Goal: Transaction & Acquisition: Purchase product/service

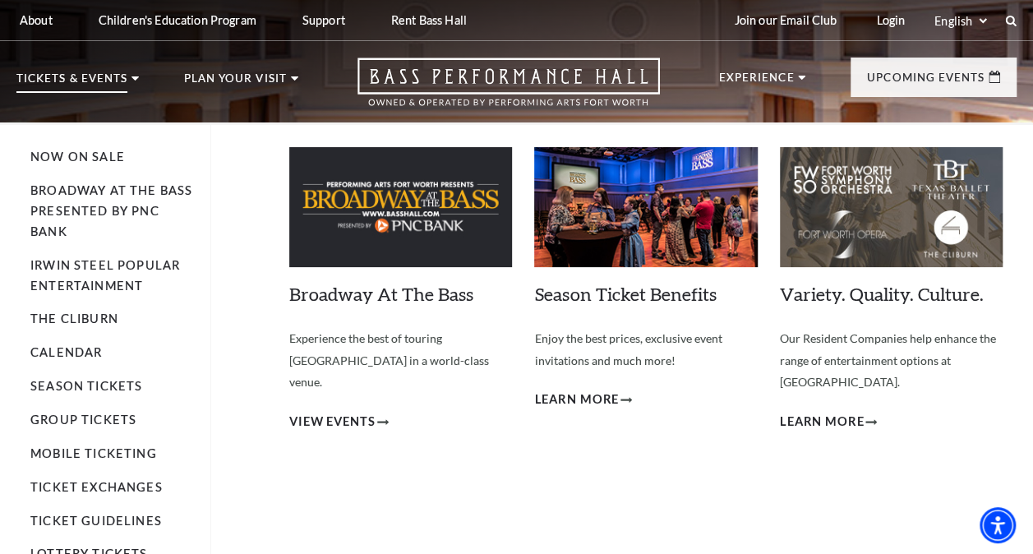
click at [97, 77] on p "Tickets & Events" at bounding box center [71, 83] width 111 height 20
click at [66, 353] on link "Calendar" at bounding box center [65, 352] width 71 height 14
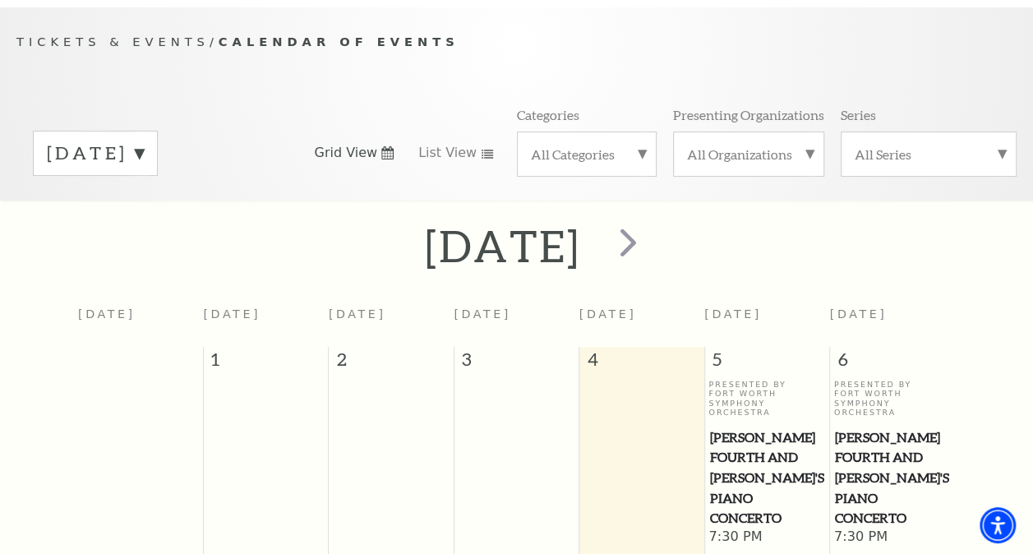
scroll to position [138, 0]
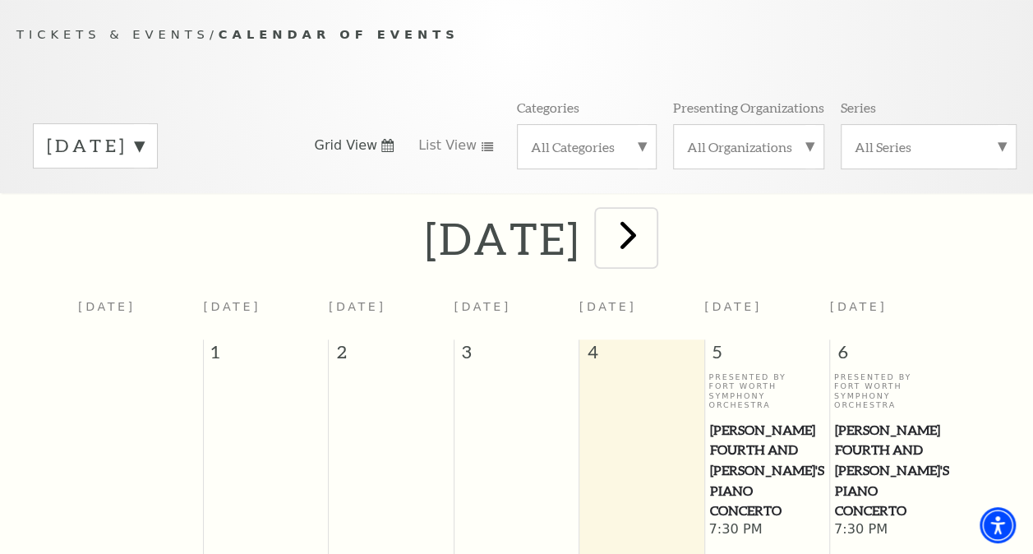
click at [652, 245] on span "next" at bounding box center [628, 234] width 47 height 47
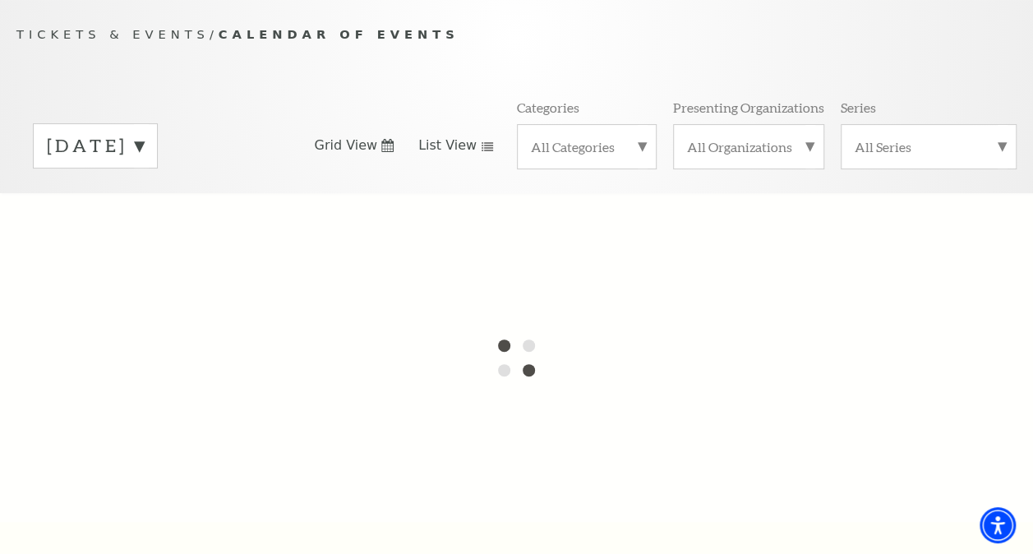
click at [453, 150] on span "List View" at bounding box center [447, 145] width 58 height 18
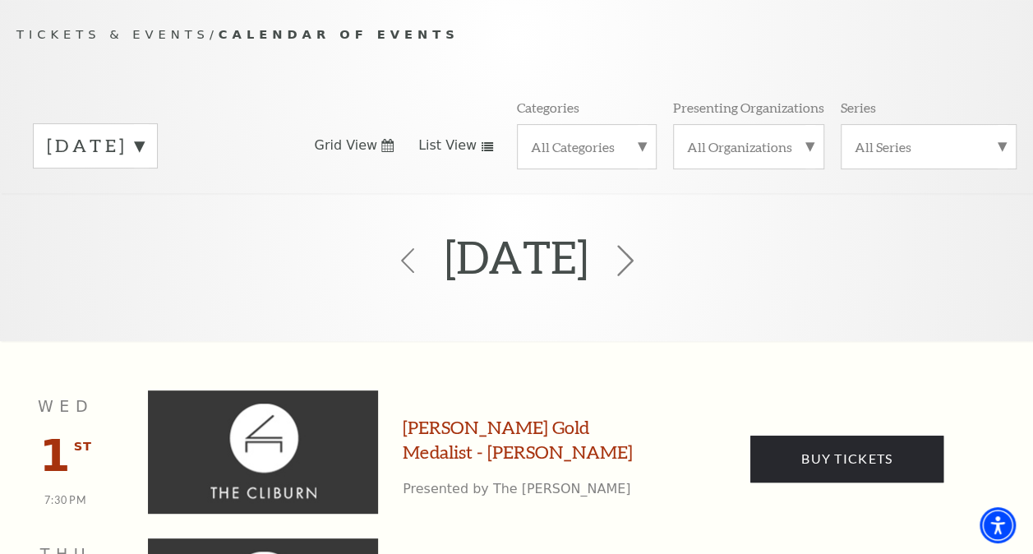
click at [641, 260] on icon at bounding box center [625, 261] width 31 height 31
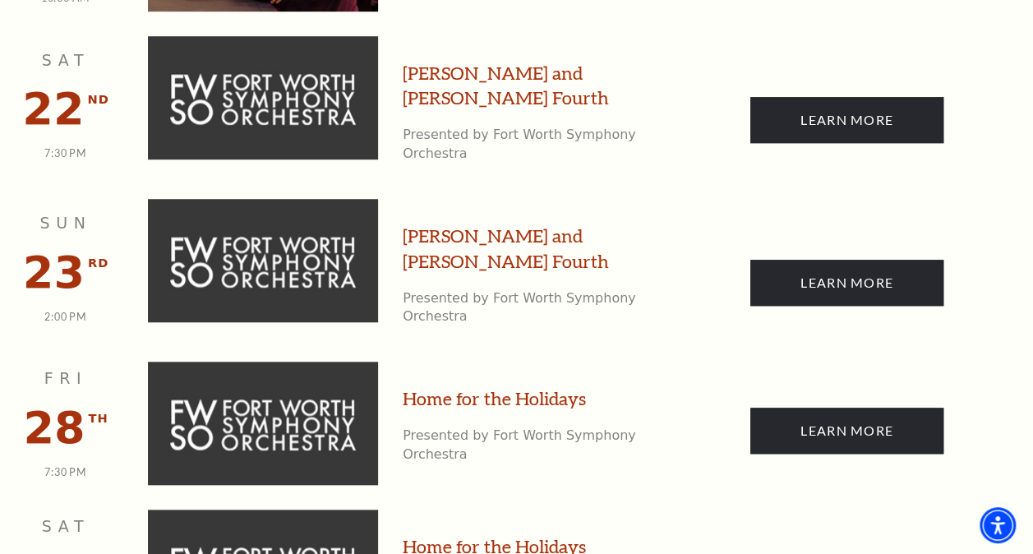
scroll to position [3673, 0]
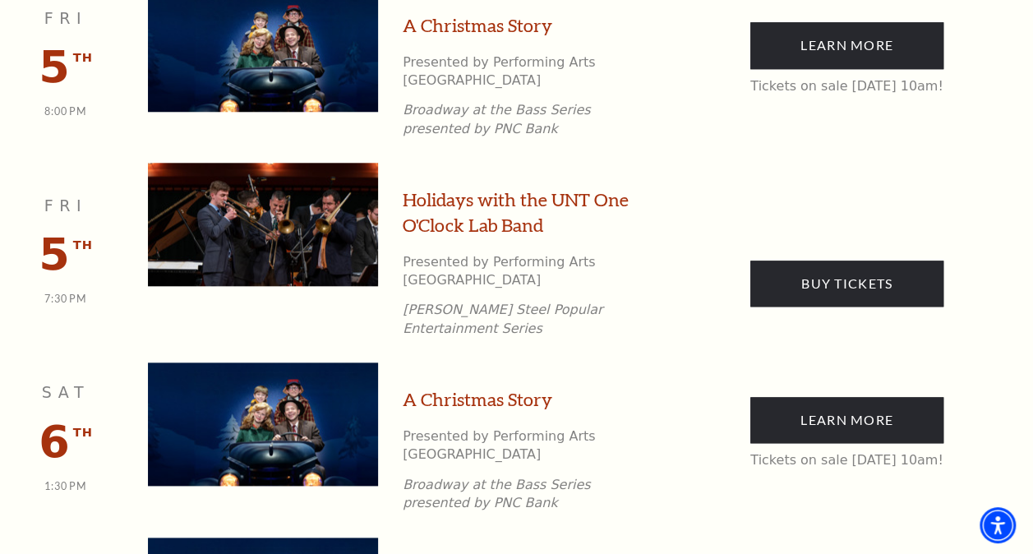
scroll to position [746, 0]
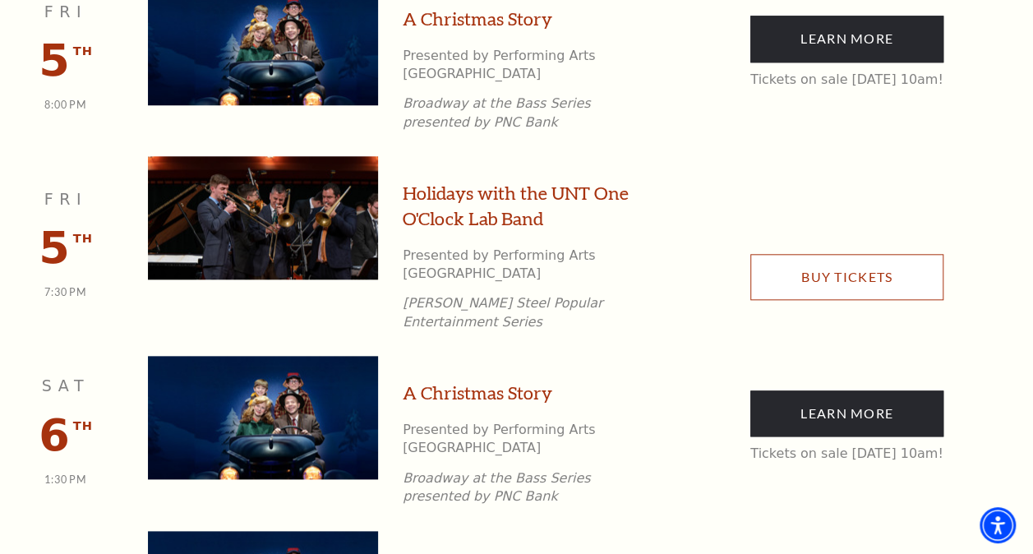
click at [864, 254] on link "Buy Tickets" at bounding box center [846, 277] width 193 height 46
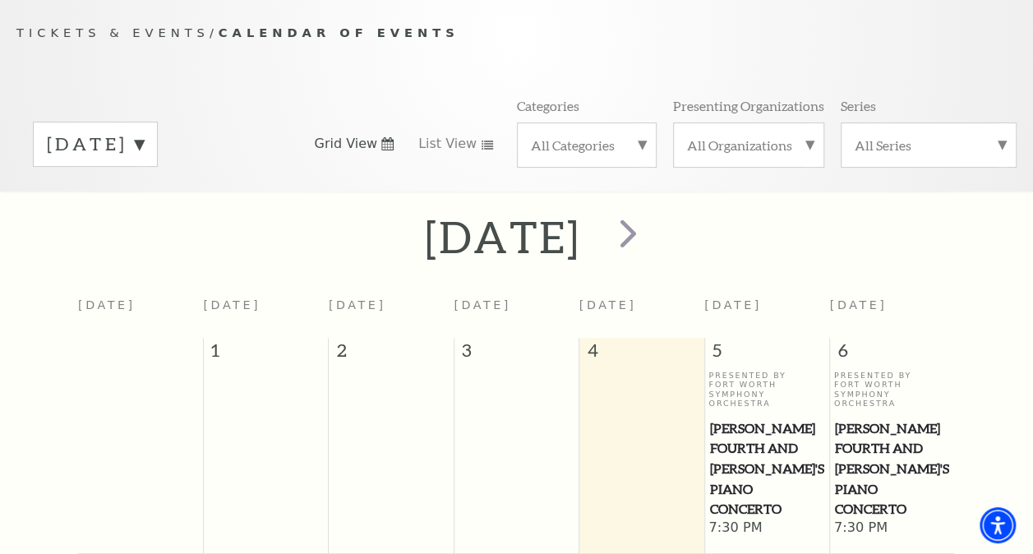
scroll to position [138, 0]
click at [652, 242] on span "next" at bounding box center [628, 234] width 47 height 47
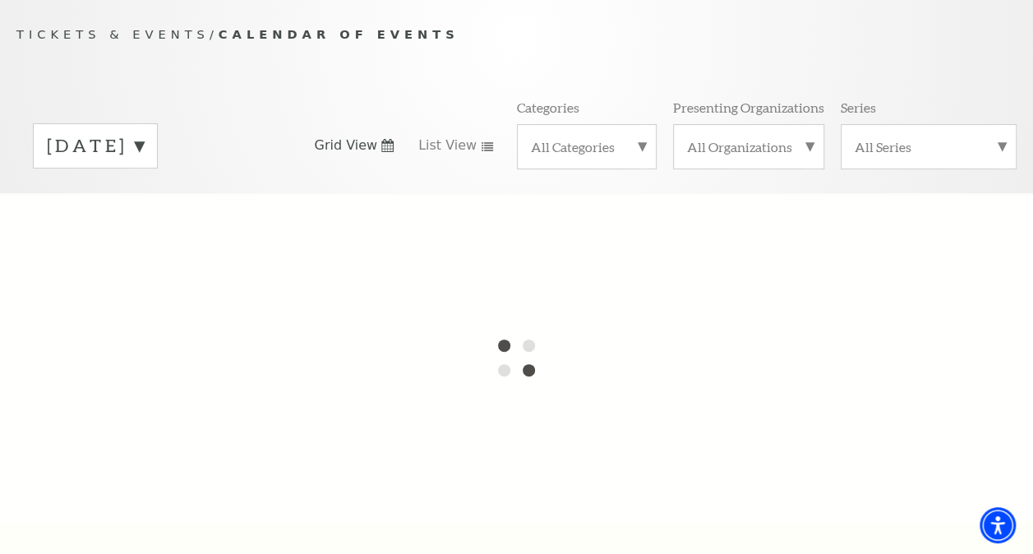
click at [723, 243] on div at bounding box center [516, 357] width 1033 height 329
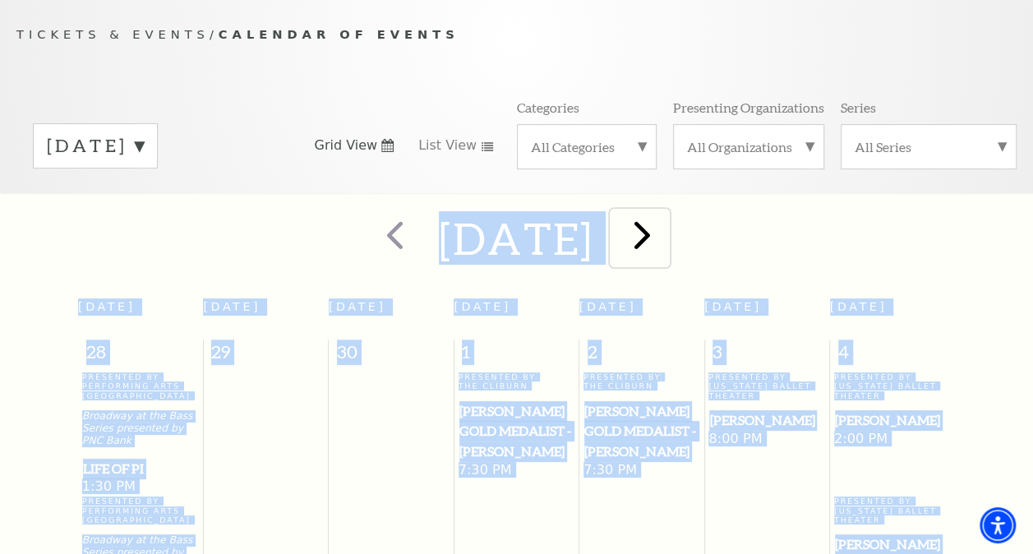
click at [666, 246] on span "next" at bounding box center [642, 234] width 47 height 47
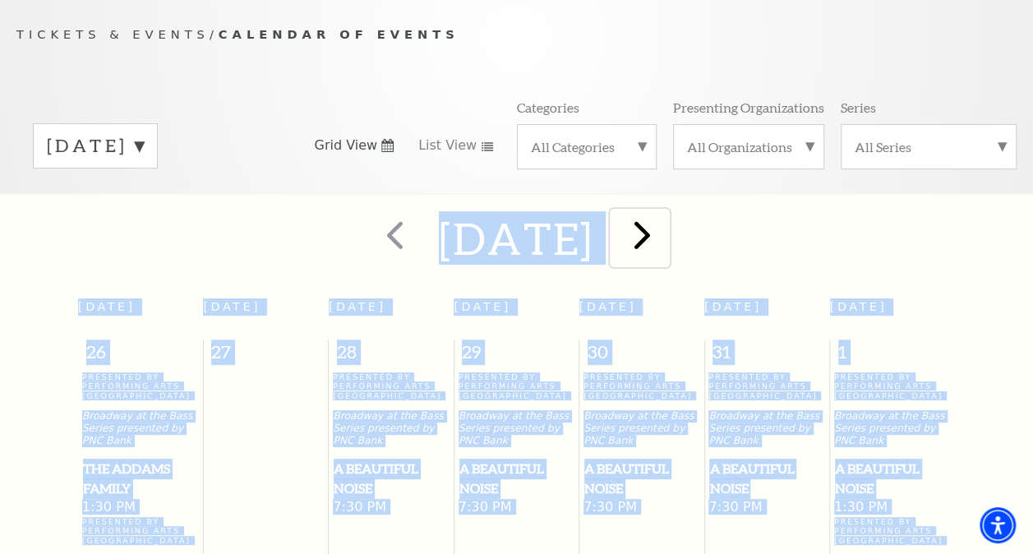
click at [666, 248] on span "next" at bounding box center [642, 234] width 47 height 47
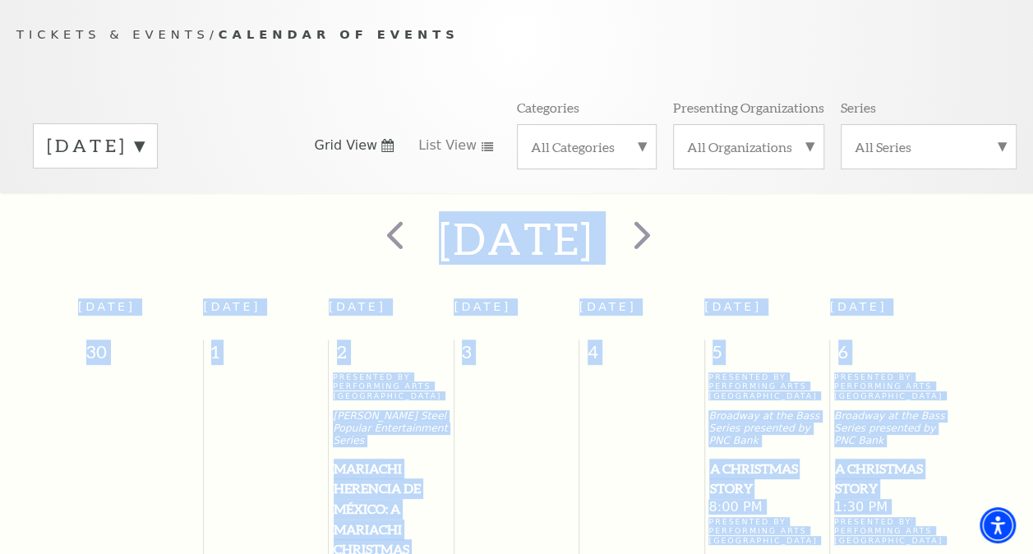
click at [740, 475] on span "A Christmas Story" at bounding box center [766, 479] width 115 height 40
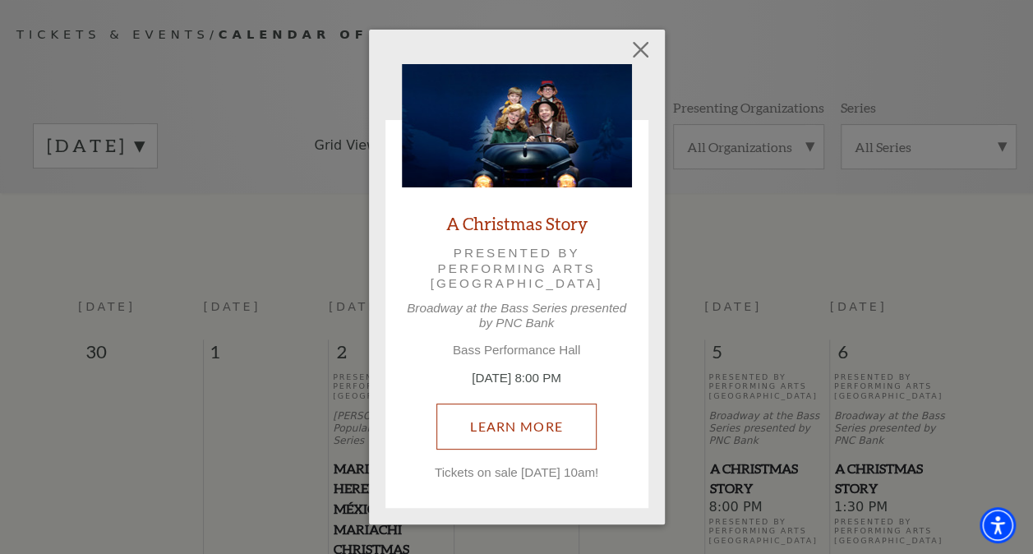
click at [556, 435] on link "Learn More" at bounding box center [516, 426] width 160 height 46
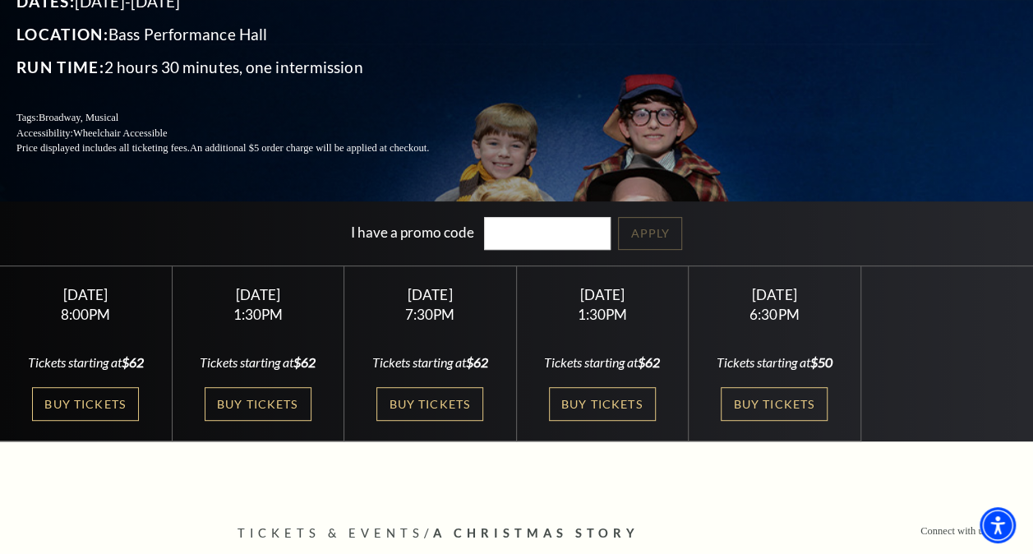
scroll to position [274, 0]
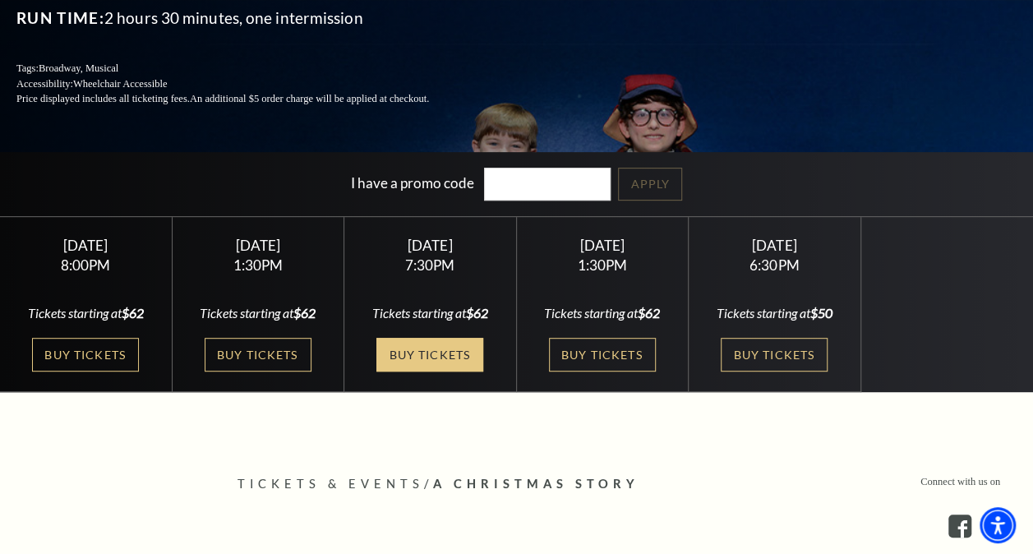
click at [406, 364] on link "Buy Tickets" at bounding box center [429, 355] width 107 height 34
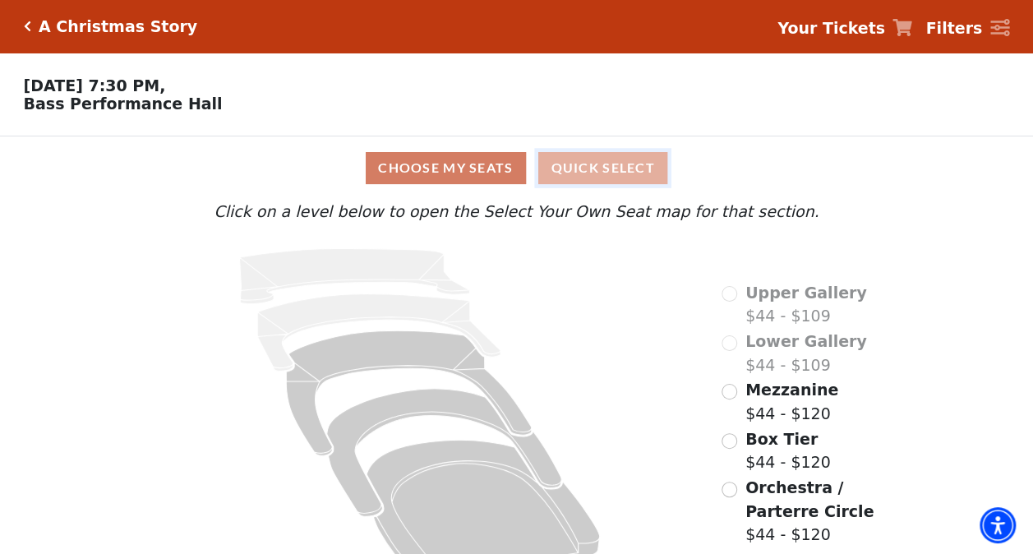
click at [621, 174] on button "Quick Select" at bounding box center [602, 168] width 129 height 32
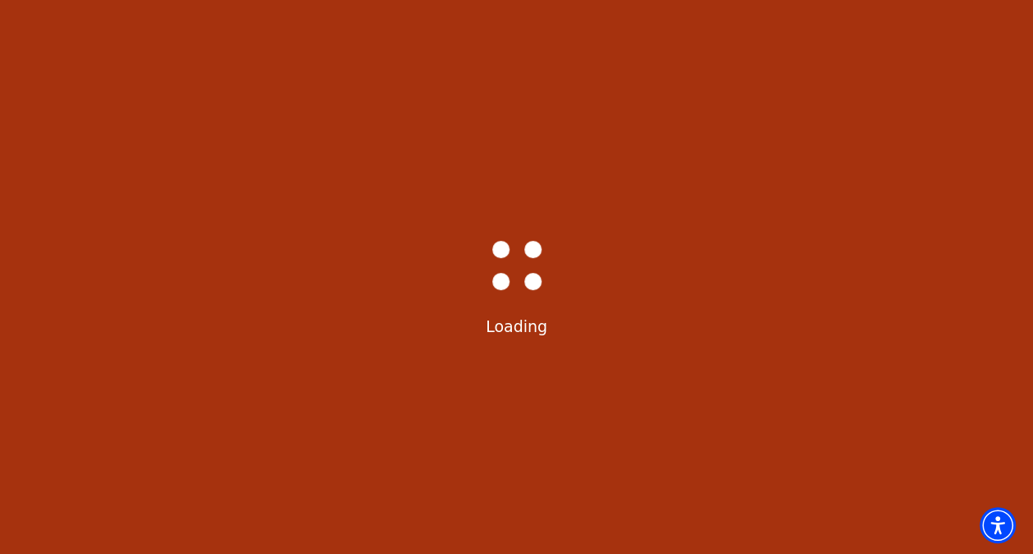
select select "6297"
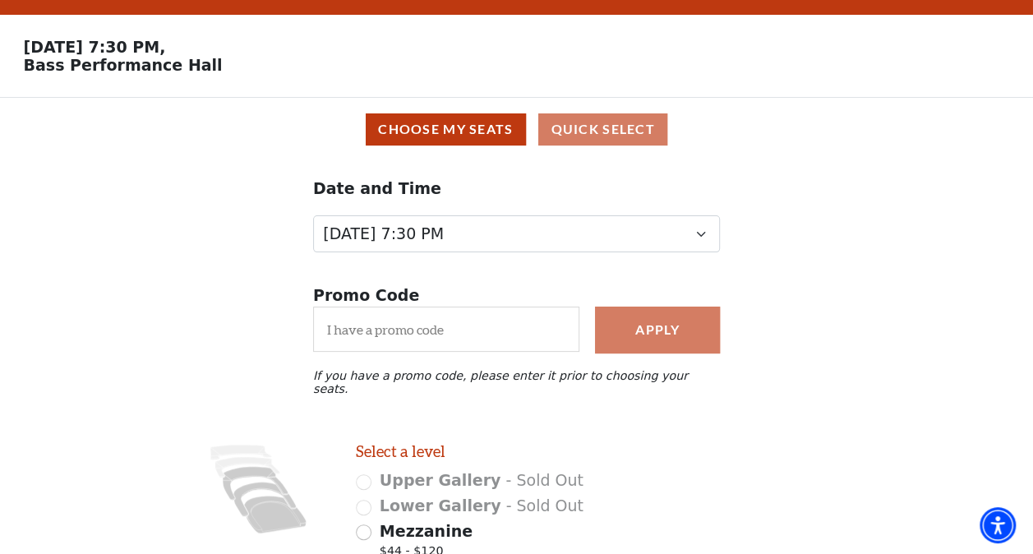
scroll to position [36, 0]
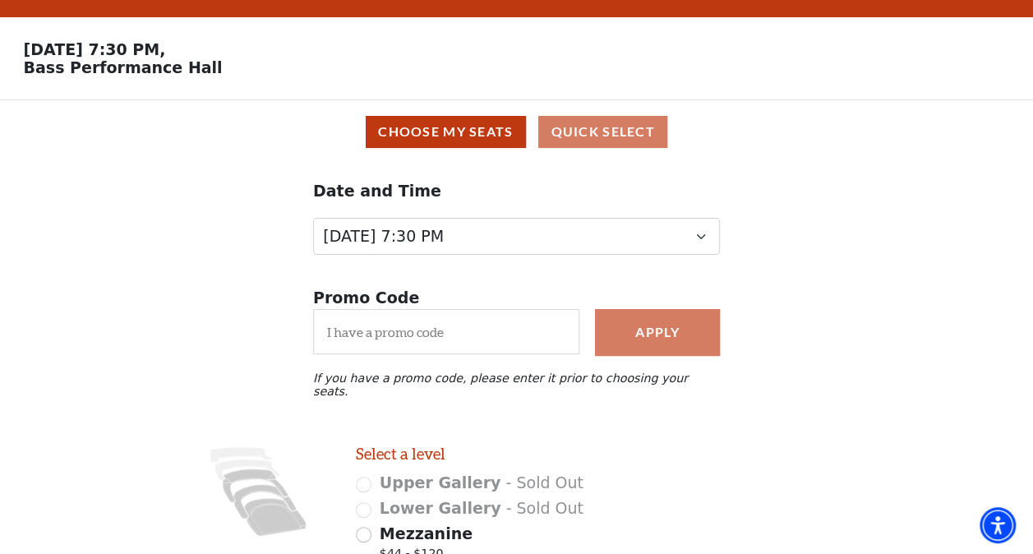
click at [643, 342] on div "Apply" at bounding box center [657, 332] width 141 height 46
click at [477, 133] on button "Choose My Seats" at bounding box center [446, 132] width 160 height 32
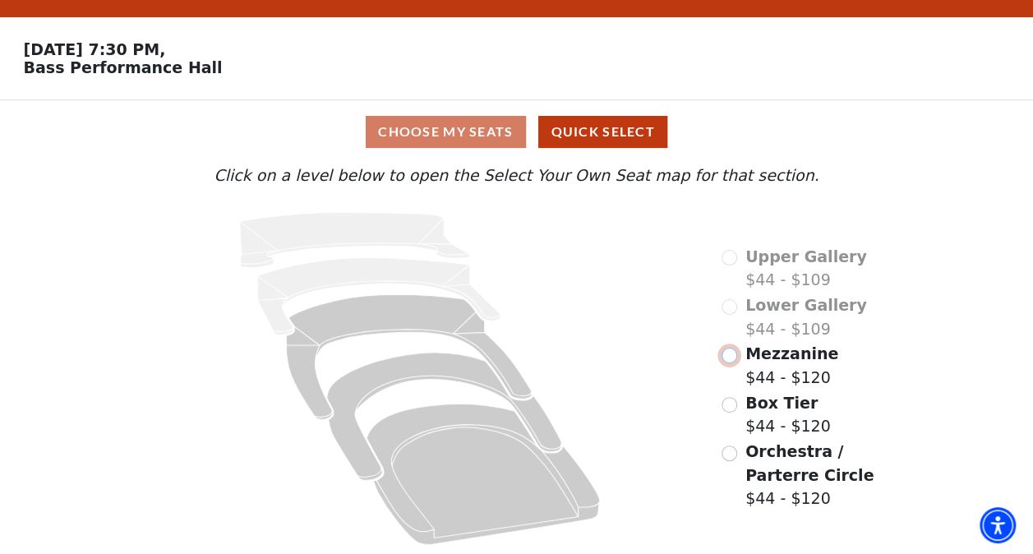
click at [735, 353] on input "Mezzanine$44 - $120\a" at bounding box center [729, 356] width 16 height 16
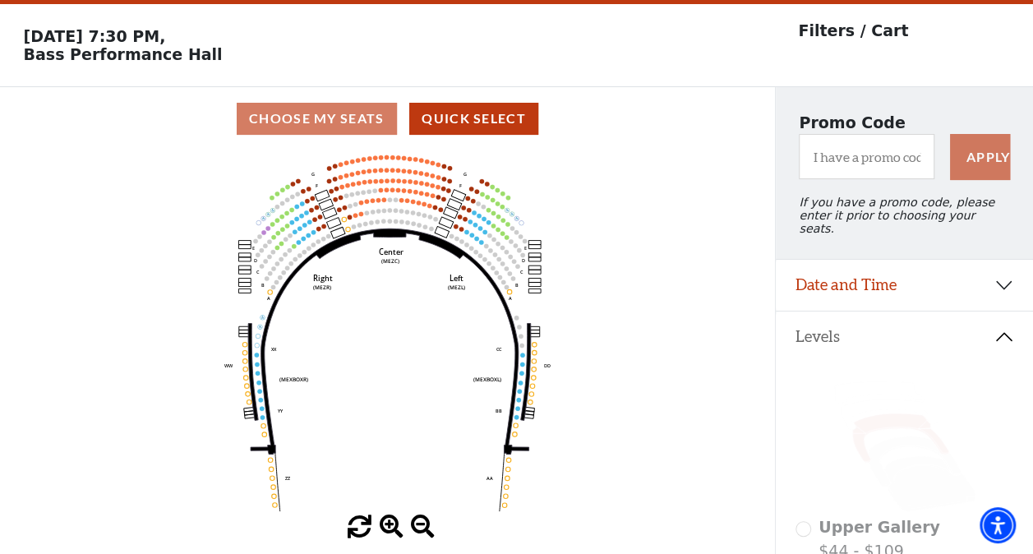
scroll to position [76, 0]
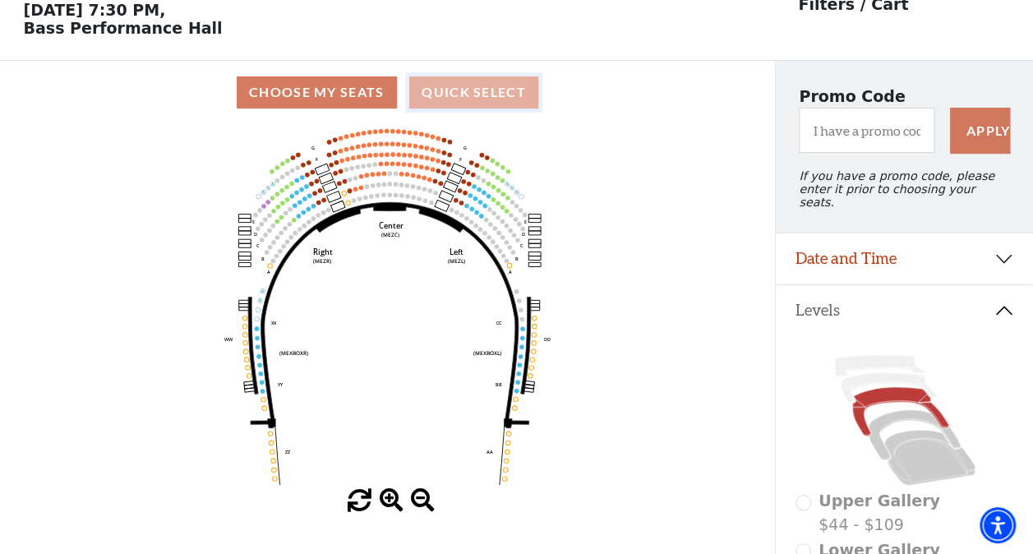
click at [477, 94] on button "Quick Select" at bounding box center [473, 92] width 129 height 32
select select "6297"
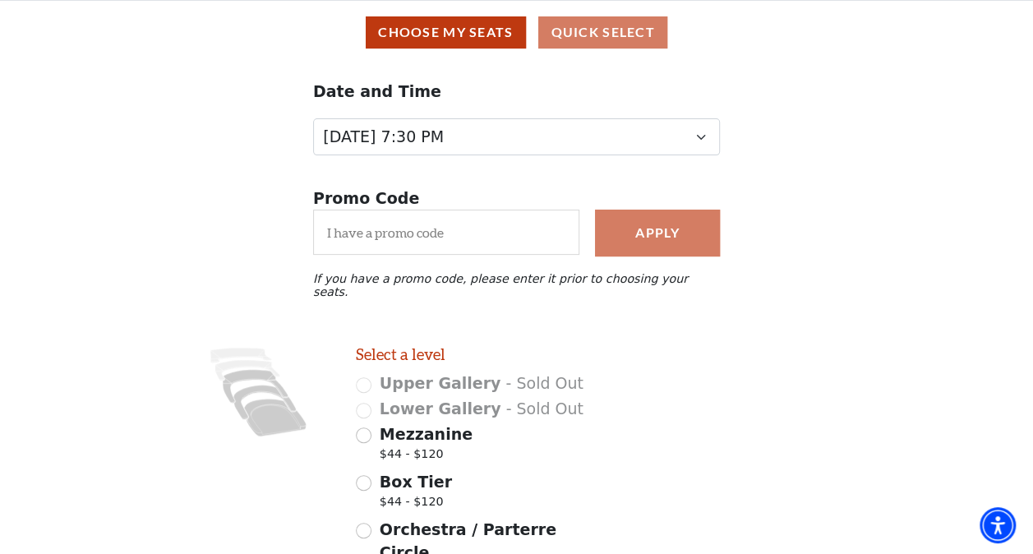
scroll to position [0, 0]
